Goal: Entertainment & Leisure: Browse casually

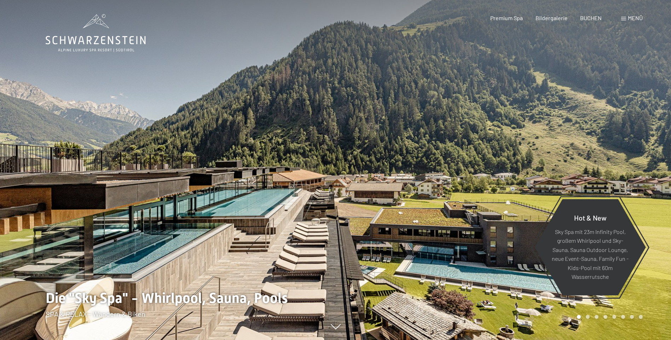
click at [624, 19] on span at bounding box center [623, 19] width 5 height 4
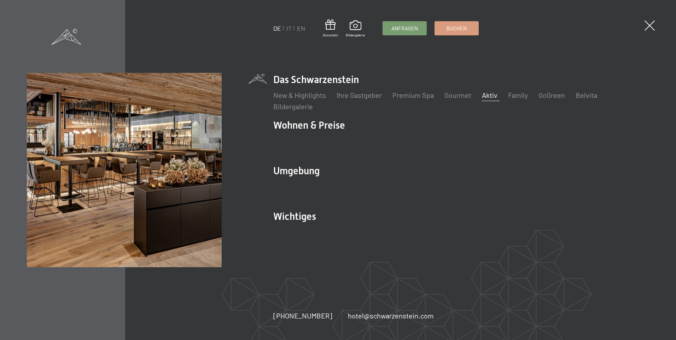
click at [482, 94] on link "Aktiv" at bounding box center [490, 95] width 16 height 8
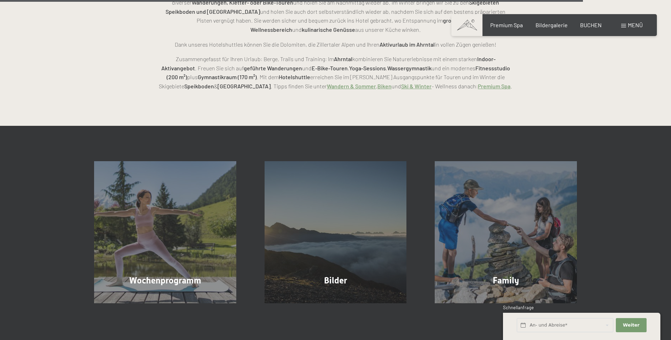
scroll to position [1813, 0]
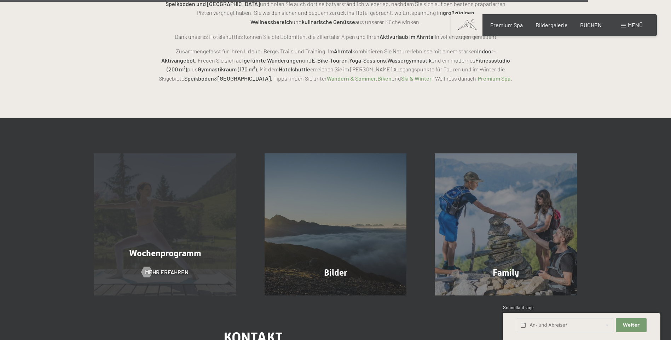
click at [162, 205] on div "Wochenprogramm Mehr erfahren" at bounding box center [165, 224] width 170 height 142
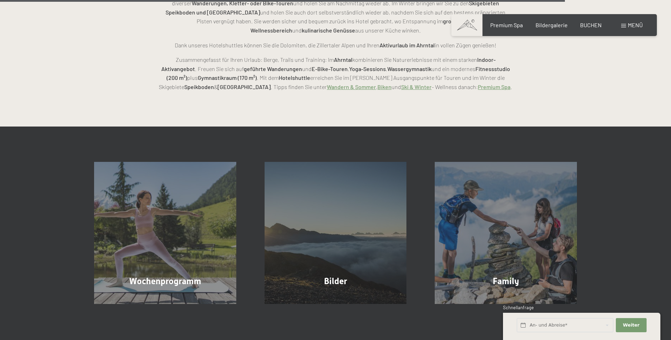
scroll to position [1742, 0]
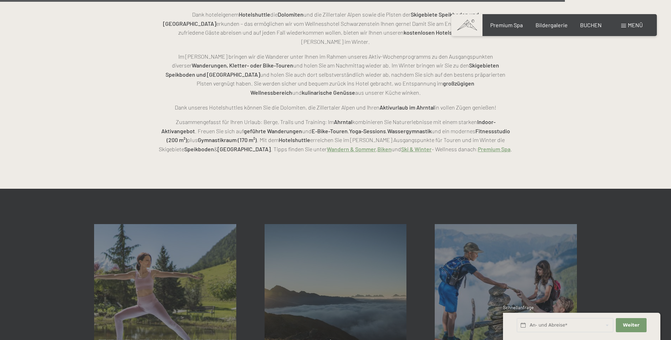
click at [624, 27] on span at bounding box center [623, 26] width 5 height 4
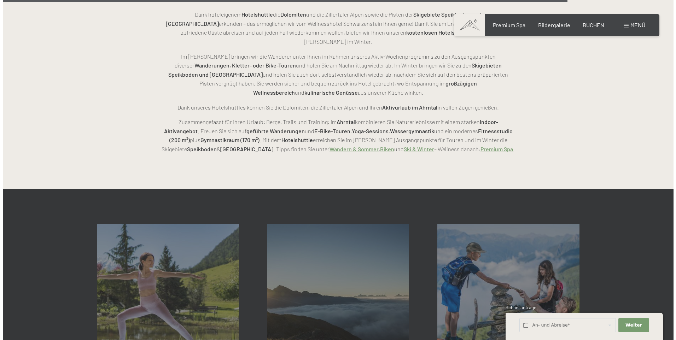
scroll to position [1749, 0]
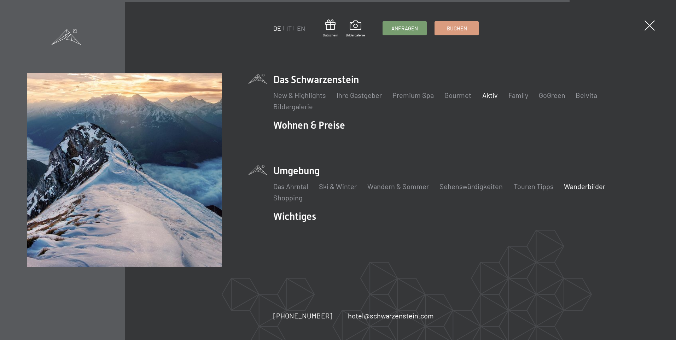
click at [565, 190] on link "Wanderbilder" at bounding box center [584, 186] width 41 height 8
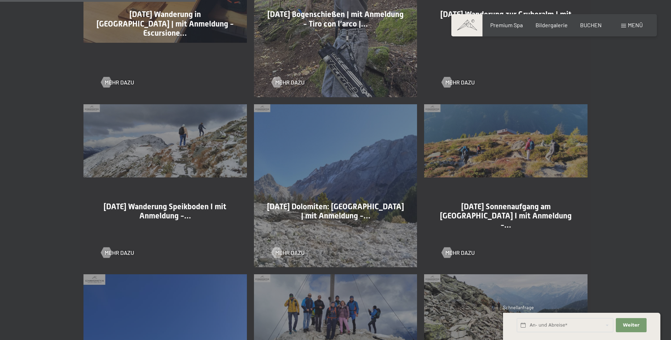
scroll to position [566, 0]
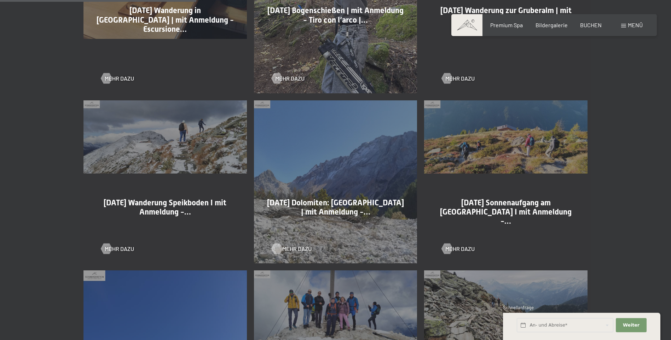
click at [276, 246] on div at bounding box center [277, 249] width 6 height 11
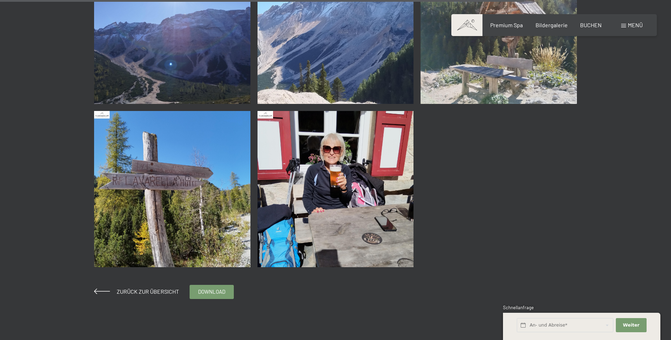
scroll to position [1697, 0]
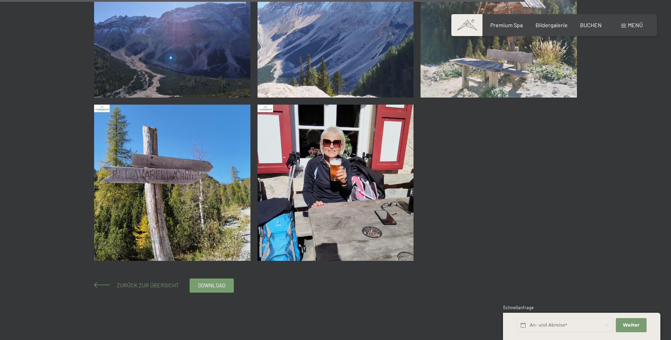
click at [116, 286] on span "Zurück zur Übersicht" at bounding box center [145, 285] width 68 height 7
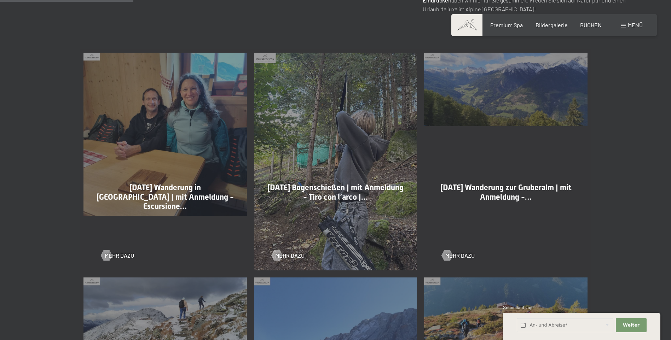
scroll to position [389, 0]
click at [103, 257] on div at bounding box center [106, 255] width 6 height 11
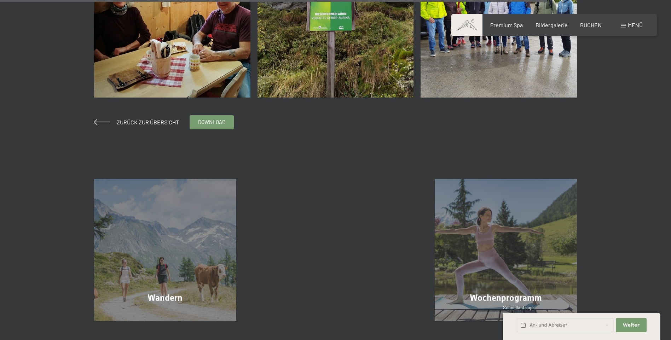
scroll to position [1238, 0]
